Goal: Task Accomplishment & Management: Complete application form

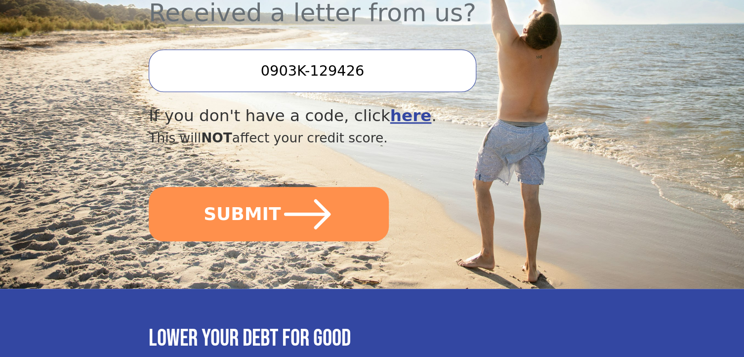
scroll to position [395, 0]
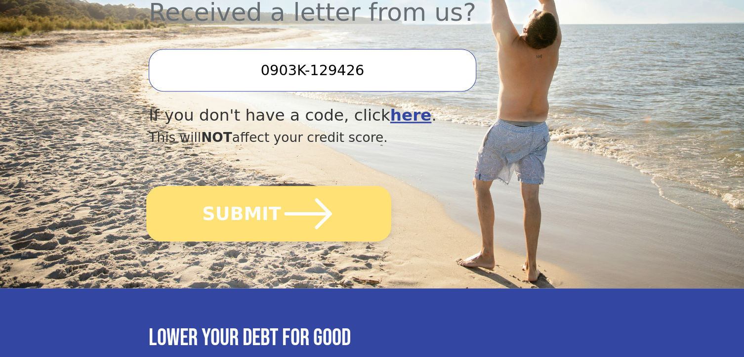
click at [286, 198] on icon "submit" at bounding box center [307, 213] width 47 height 31
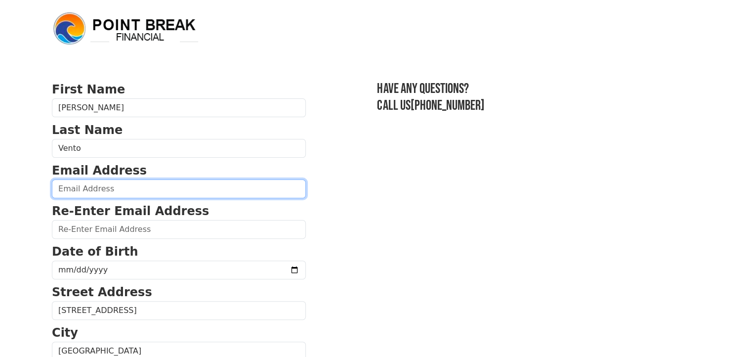
click at [137, 192] on input "email" at bounding box center [179, 188] width 254 height 19
type input "[EMAIL_ADDRESS][DOMAIN_NAME]"
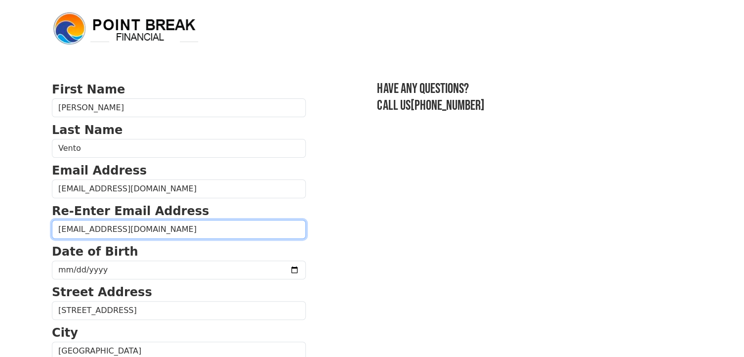
type input "[EMAIL_ADDRESS][DOMAIN_NAME]"
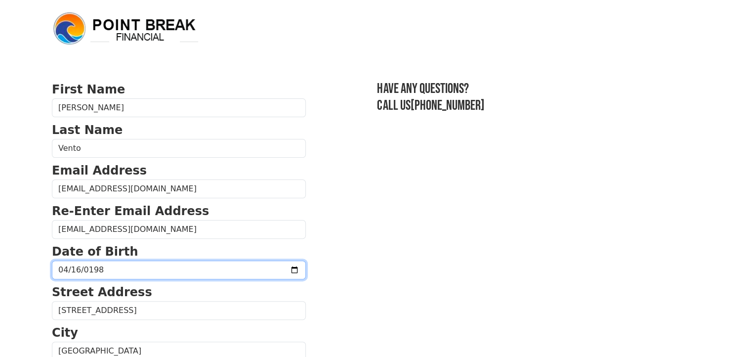
type input "[DATE]"
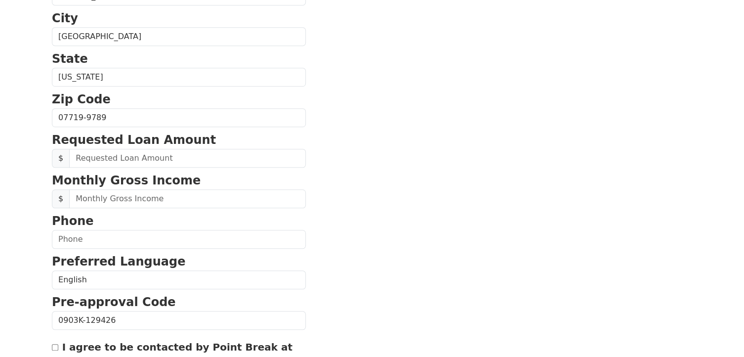
scroll to position [316, 0]
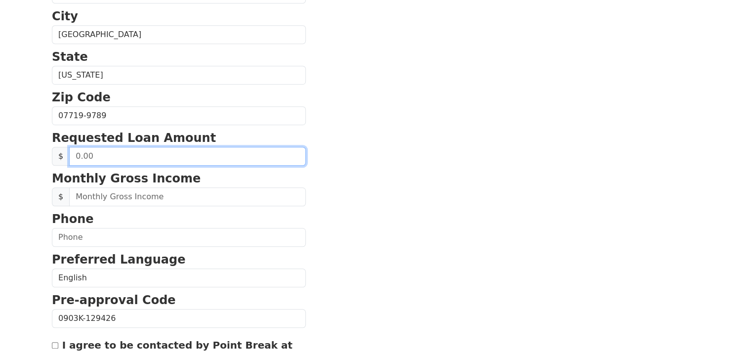
click at [134, 155] on input "text" at bounding box center [187, 156] width 237 height 19
type input "5,000.00"
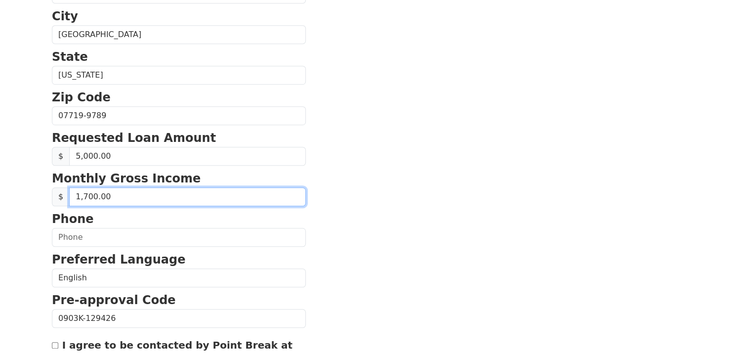
type input "17,000.00"
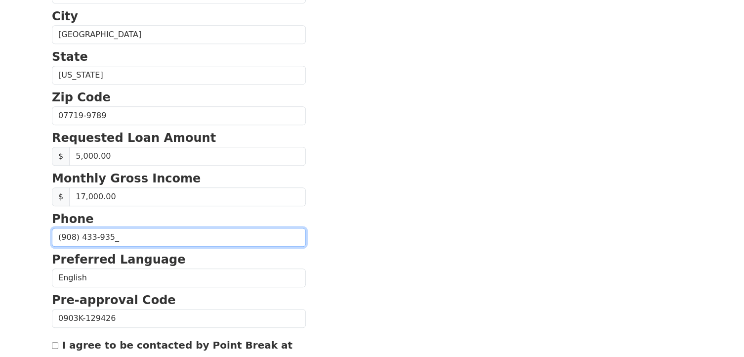
type input "[PHONE_NUMBER]"
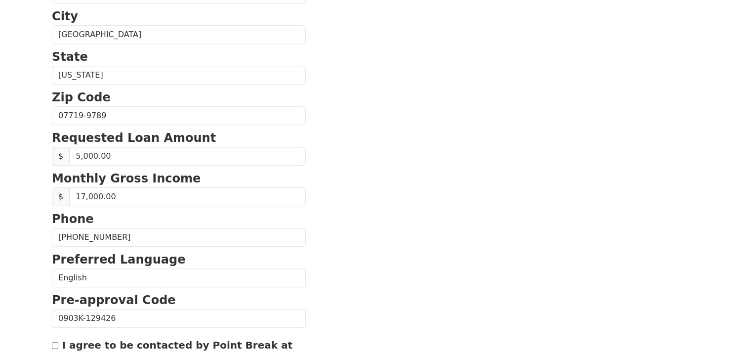
click at [371, 237] on section "First Name [PERSON_NAME] Last Name [PERSON_NAME] Email Address [EMAIL_ADDRESS][…" at bounding box center [372, 116] width 640 height 704
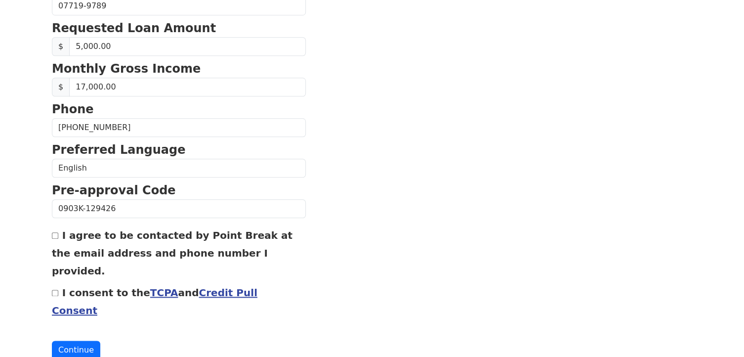
scroll to position [427, 0]
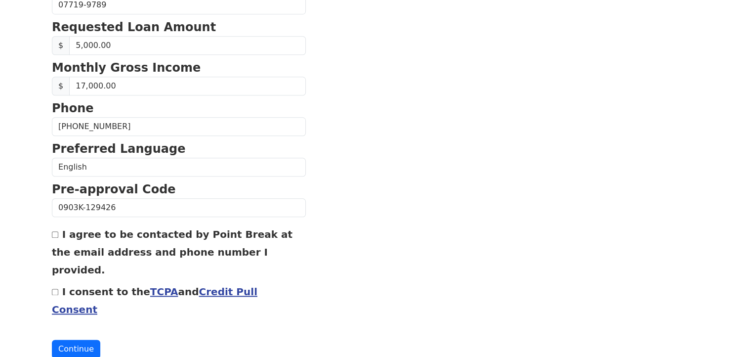
click at [55, 232] on input "I agree to be contacted by Point Break at the email address and phone number I …" at bounding box center [55, 234] width 6 height 6
checkbox input "true"
click at [53, 288] on input "I consent to the TCPA and Credit Pull Consent" at bounding box center [55, 291] width 6 height 6
checkbox input "true"
click at [75, 339] on button "Continue" at bounding box center [76, 348] width 48 height 19
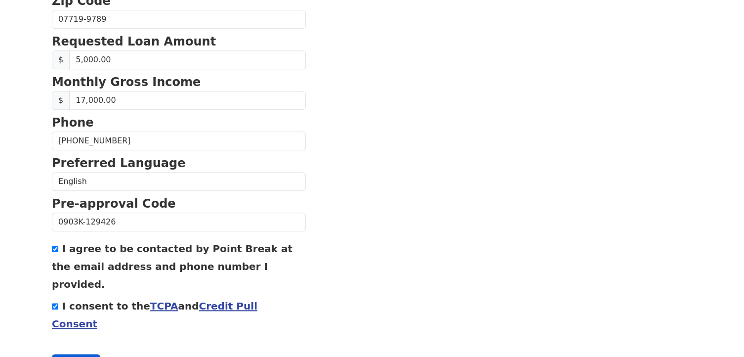
scroll to position [440, 0]
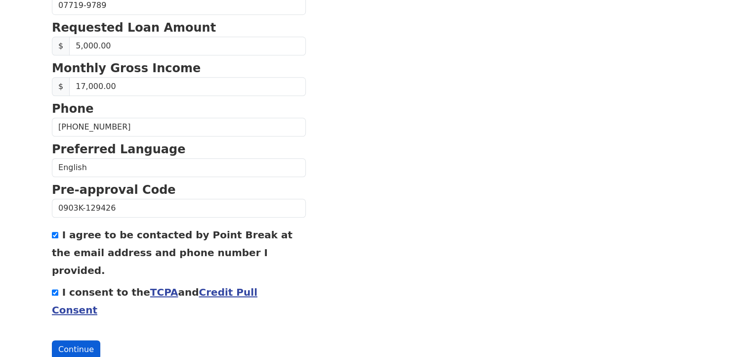
click at [81, 340] on button "Continue" at bounding box center [76, 349] width 48 height 19
click at [52, 340] on button "Continue" at bounding box center [76, 349] width 48 height 19
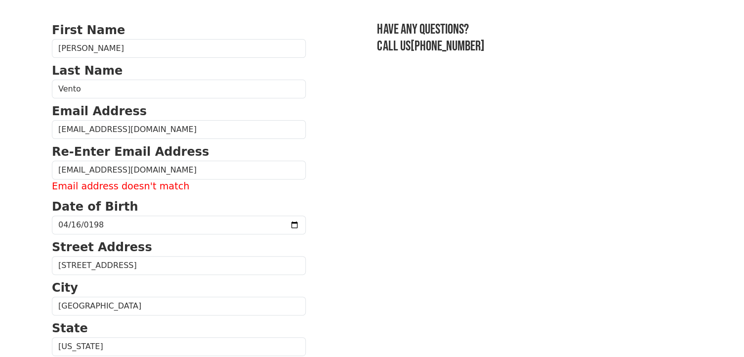
scroll to position [79, 0]
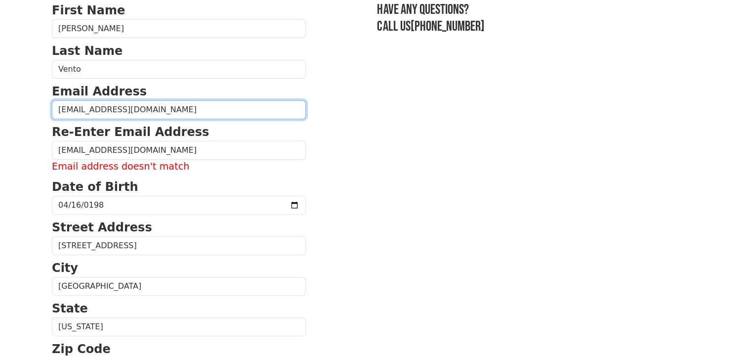
drag, startPoint x: 152, startPoint y: 114, endPoint x: 13, endPoint y: 137, distance: 140.1
click at [13, 137] on body "First Name [PERSON_NAME] Last Name [PERSON_NAME] Email Address [EMAIL_ADDRESS][…" at bounding box center [372, 99] width 744 height 357
type input "[EMAIL_ADDRESS][DOMAIN_NAME]"
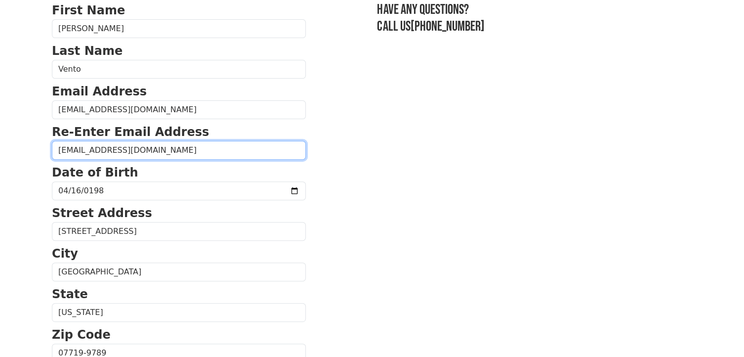
type input "[EMAIL_ADDRESS][DOMAIN_NAME]"
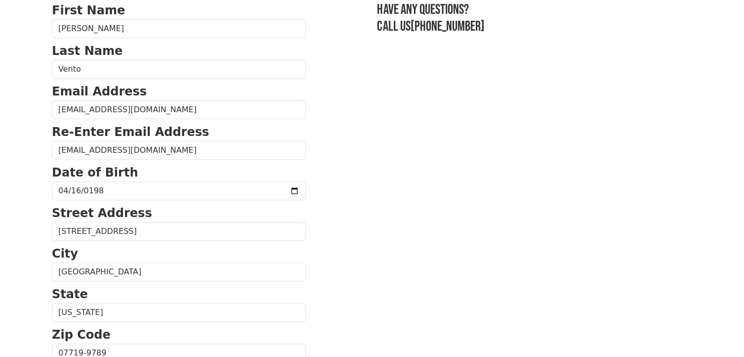
click at [389, 174] on section "First Name [PERSON_NAME] Last Name [PERSON_NAME] Email Address [EMAIL_ADDRESS][…" at bounding box center [372, 353] width 640 height 704
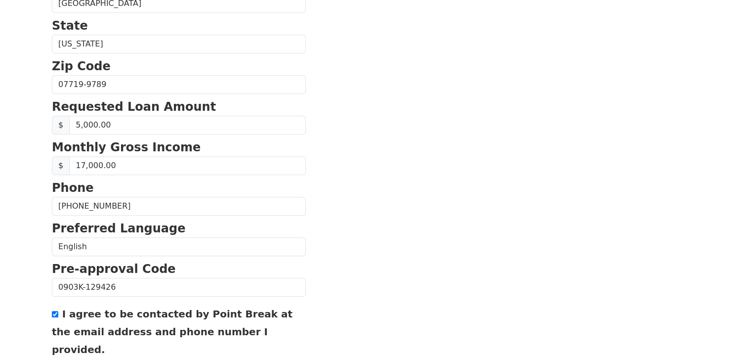
scroll to position [427, 0]
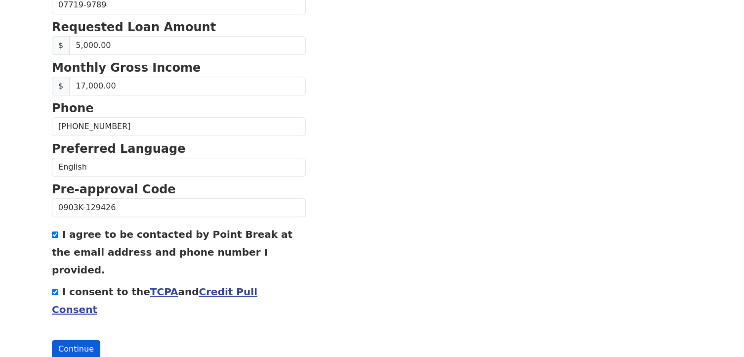
click at [74, 339] on button "Continue" at bounding box center [76, 348] width 48 height 19
